Goal: Task Accomplishment & Management: Use online tool/utility

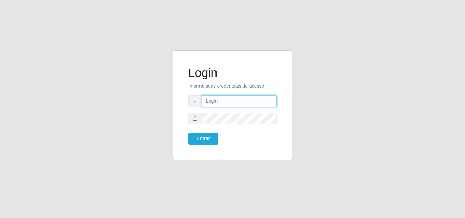
click at [238, 101] on input "text" at bounding box center [238, 101] width 75 height 12
type input "[EMAIL_ADDRESS][DOMAIN_NAME]"
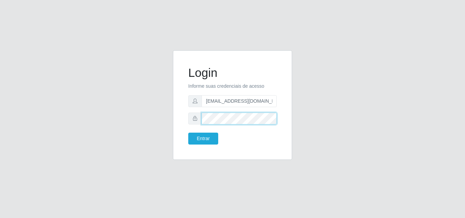
click at [188, 133] on button "Entrar" at bounding box center [203, 139] width 30 height 12
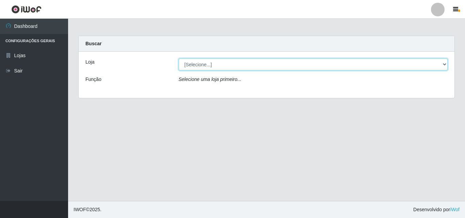
click at [443, 61] on select "[Selecione...] Corte Fácil - Unidade Emaús" at bounding box center [313, 65] width 269 height 12
select select "201"
click at [179, 59] on select "[Selecione...] Corte Fácil - Unidade Emaús" at bounding box center [313, 65] width 269 height 12
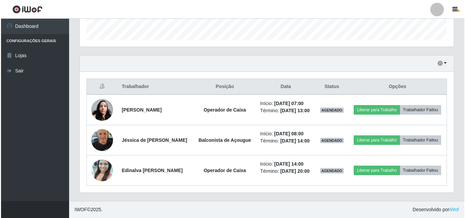
scroll to position [219, 0]
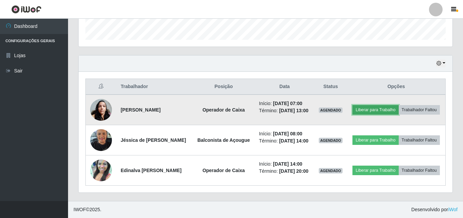
click at [398, 105] on button "Liberar para Trabalho" at bounding box center [376, 110] width 46 height 10
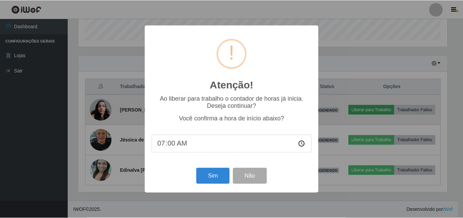
scroll to position [141, 371]
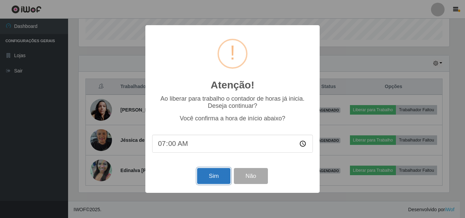
click at [211, 176] on button "Sim" at bounding box center [213, 176] width 33 height 16
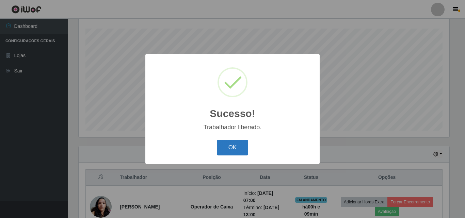
click at [232, 148] on button "OK" at bounding box center [233, 148] width 32 height 16
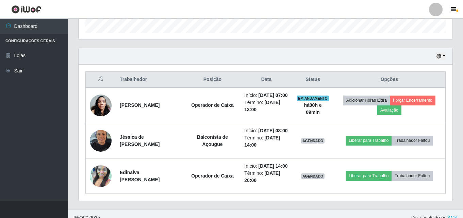
scroll to position [240, 0]
